Goal: Register for event/course

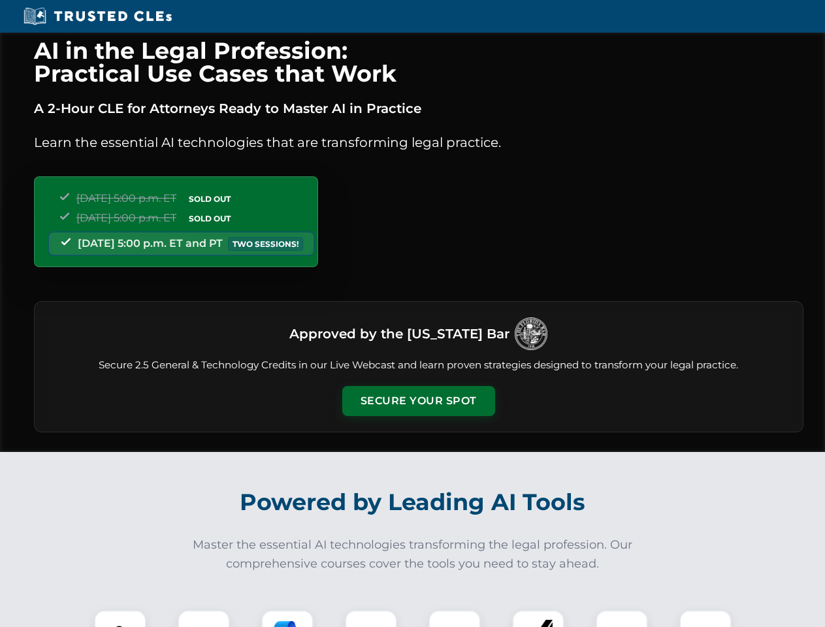
click at [418, 401] on button "Secure Your Spot" at bounding box center [418, 401] width 153 height 30
click at [120, 619] on img at bounding box center [120, 636] width 38 height 38
click at [204, 619] on div at bounding box center [204, 636] width 52 height 52
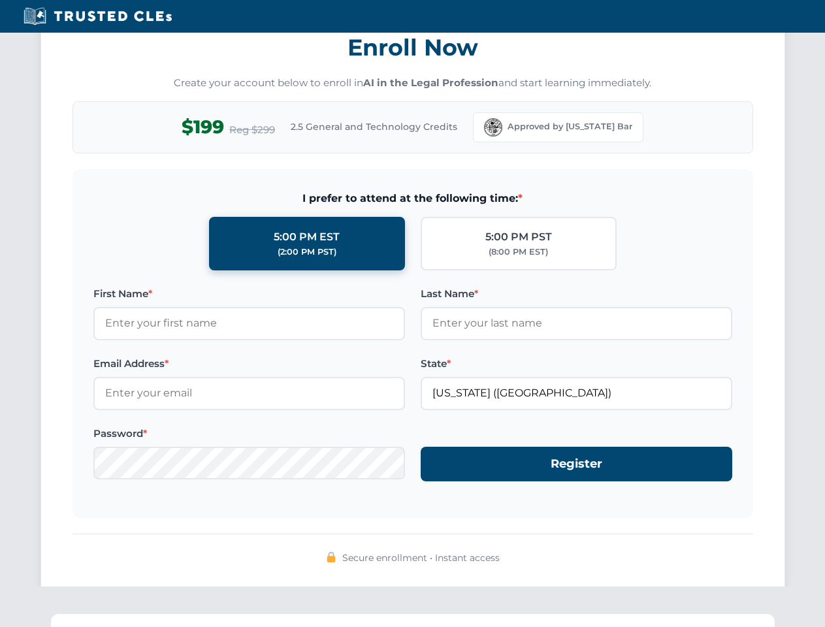
scroll to position [1283, 0]
